Goal: Task Accomplishment & Management: Manage account settings

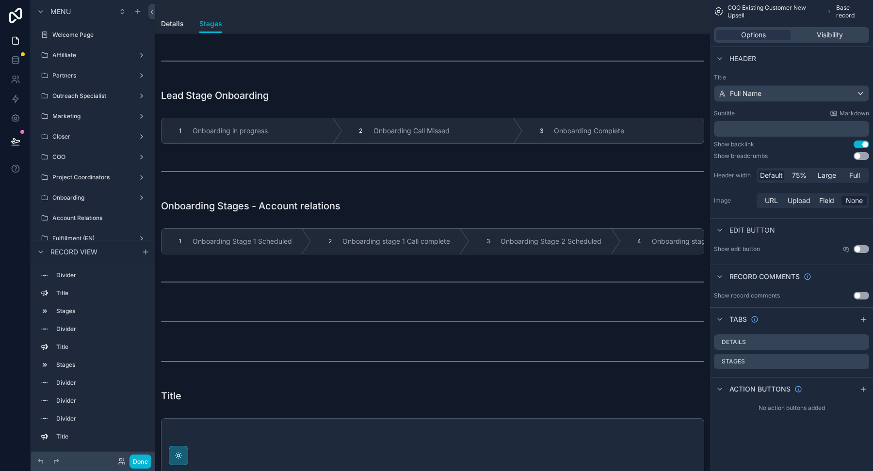
scroll to position [111, 0]
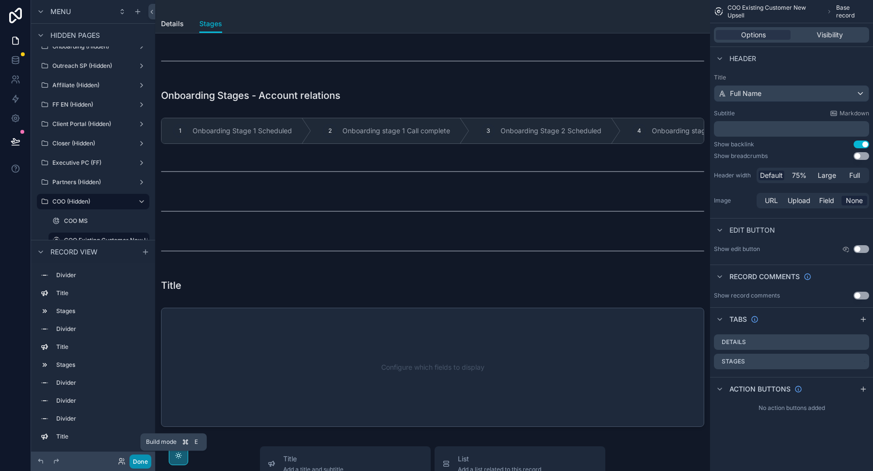
click at [142, 461] on button "Done" at bounding box center [141, 462] width 22 height 14
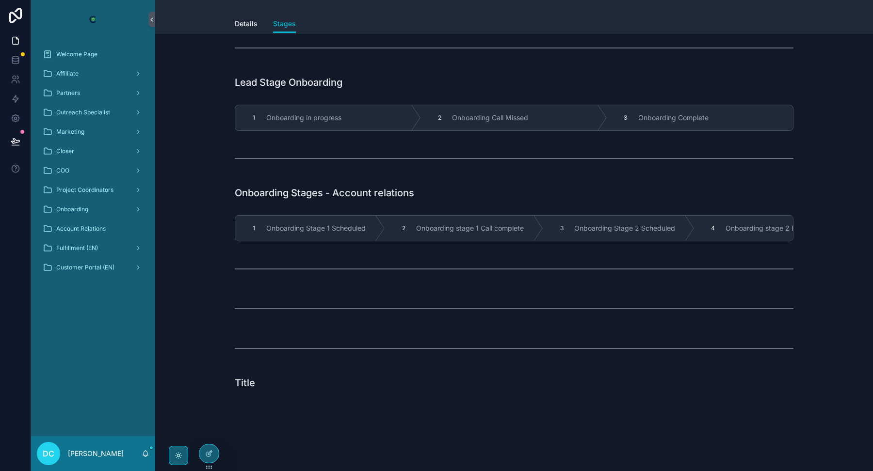
scroll to position [11, 0]
click at [205, 450] on icon at bounding box center [209, 454] width 8 height 8
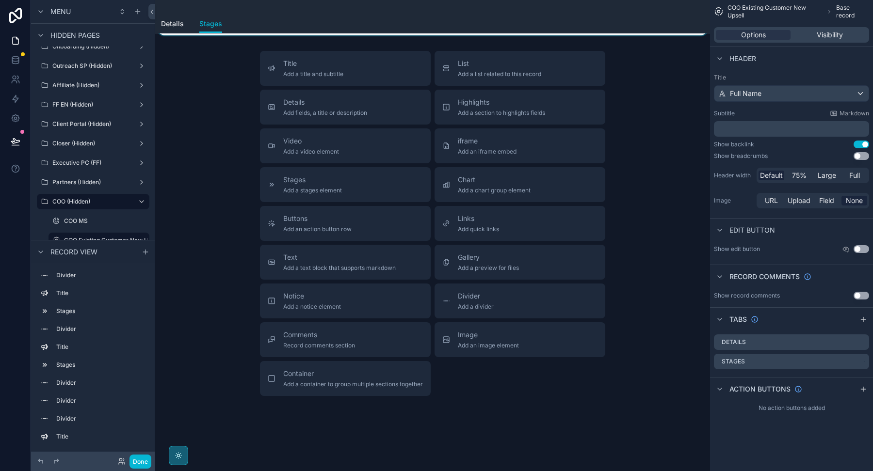
scroll to position [0, 0]
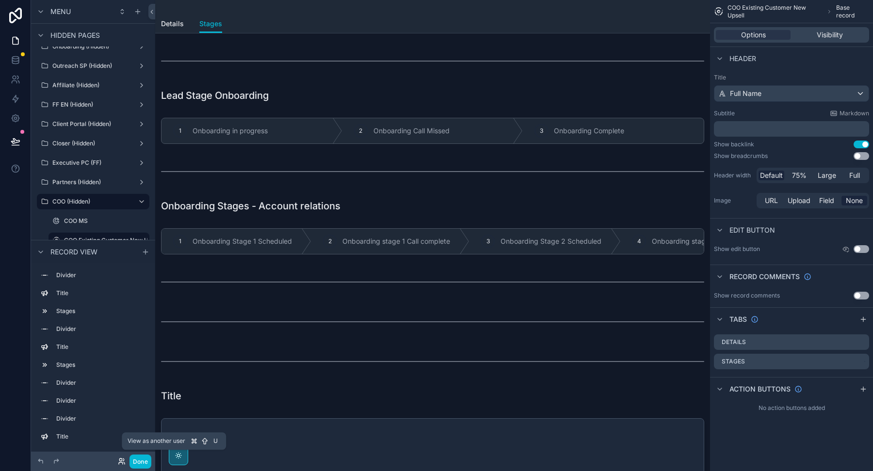
click at [123, 462] on icon at bounding box center [122, 462] width 8 height 8
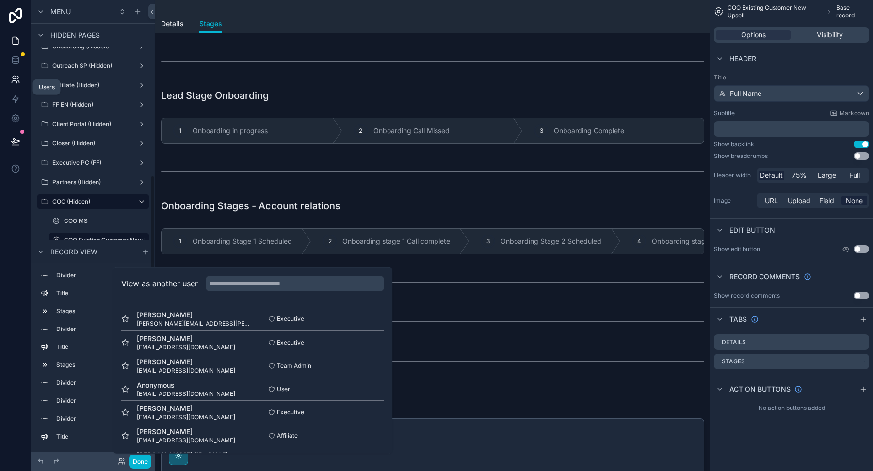
click at [14, 81] on icon at bounding box center [14, 82] width 5 height 2
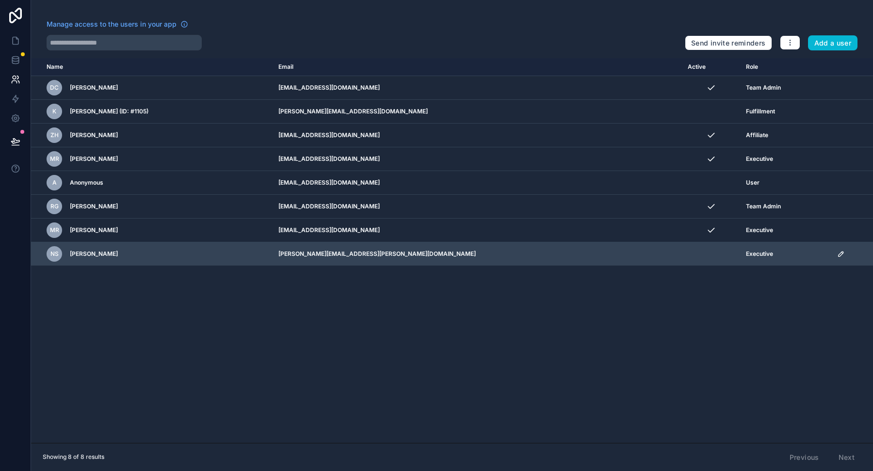
click at [837, 255] on icon "scrollable content" at bounding box center [841, 254] width 8 height 8
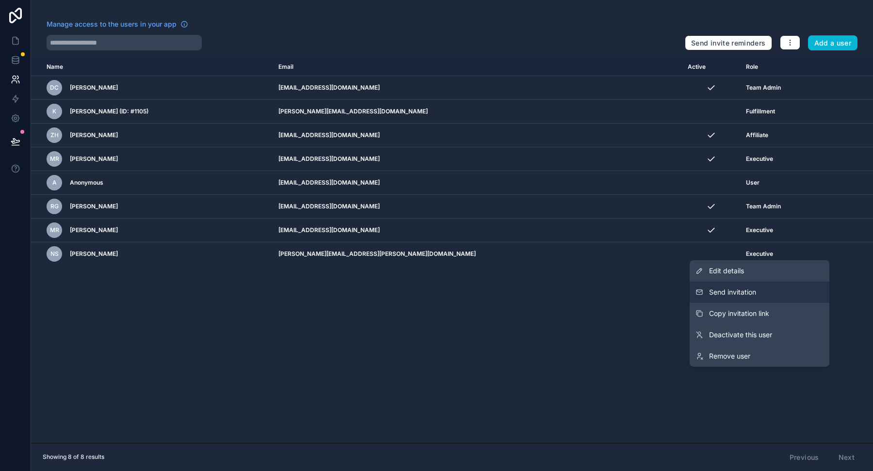
click at [745, 291] on span "Send invitation" at bounding box center [732, 293] width 47 height 10
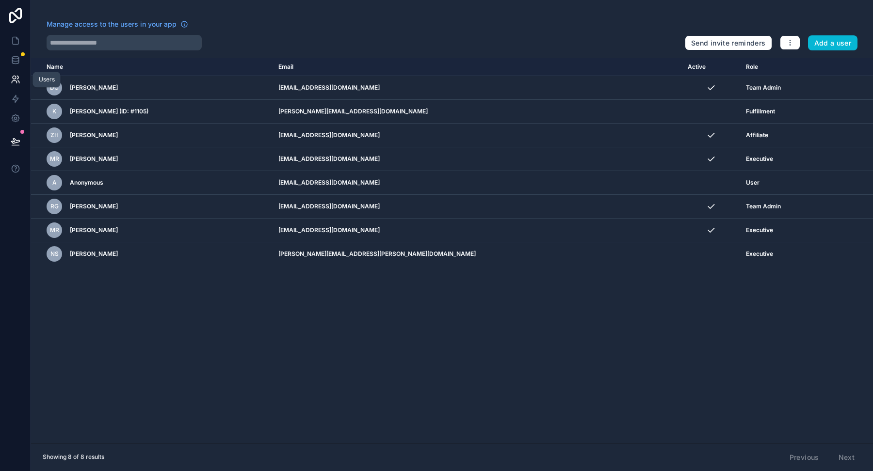
click at [17, 77] on icon at bounding box center [16, 80] width 10 height 10
click at [15, 55] on icon at bounding box center [16, 60] width 10 height 10
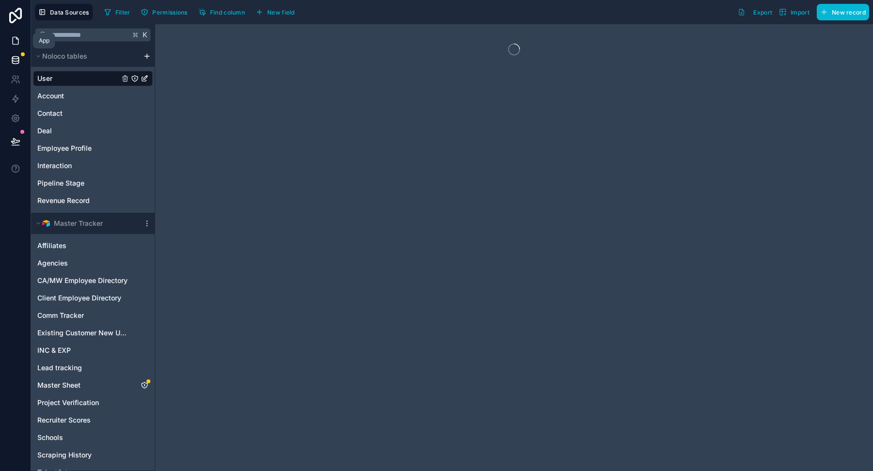
click at [16, 42] on icon at bounding box center [16, 41] width 10 height 10
